Goal: Check status

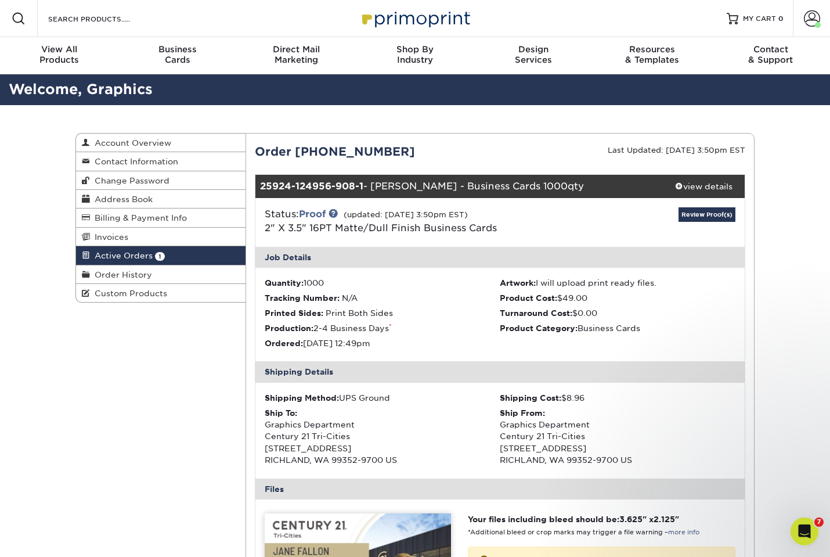
click at [424, 21] on img at bounding box center [415, 18] width 116 height 25
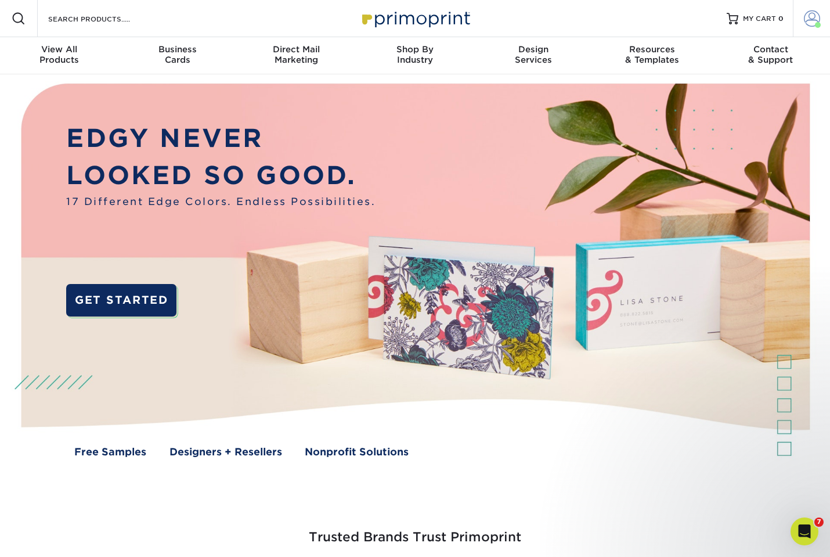
click at [812, 18] on span at bounding box center [812, 18] width 16 height 16
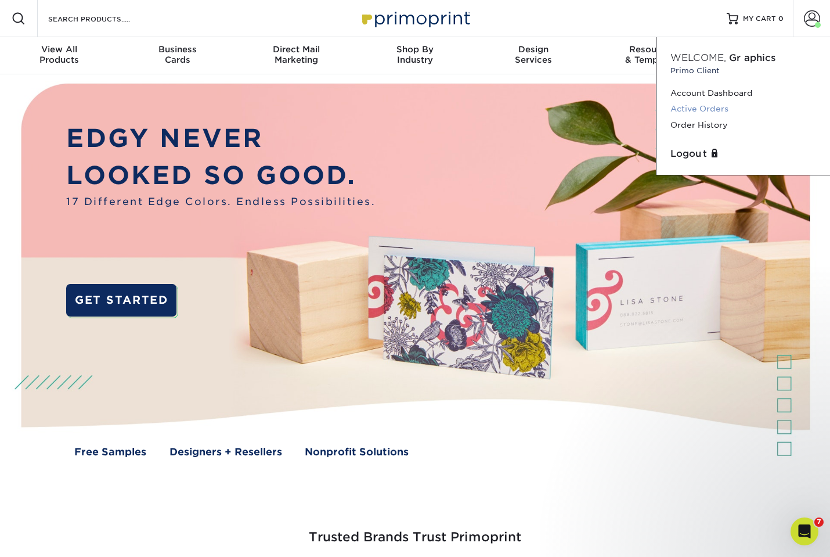
click at [681, 112] on link "Active Orders" at bounding box center [743, 109] width 146 height 16
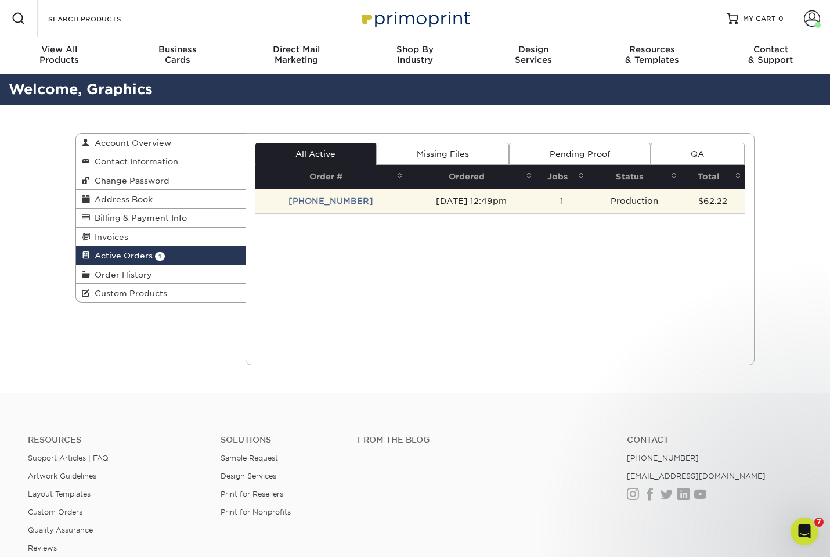
click at [322, 205] on td "[PHONE_NUMBER]" at bounding box center [330, 201] width 151 height 24
